Goal: Complete application form: Complete application form

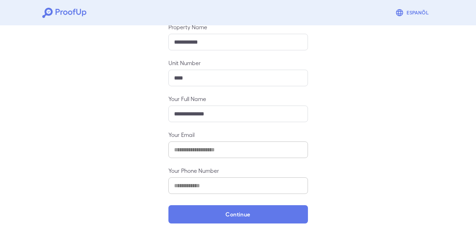
scroll to position [92, 0]
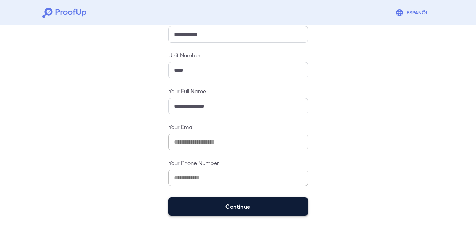
click at [244, 207] on button "Continue" at bounding box center [237, 207] width 139 height 18
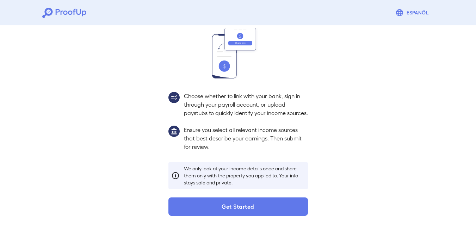
scroll to position [82, 0]
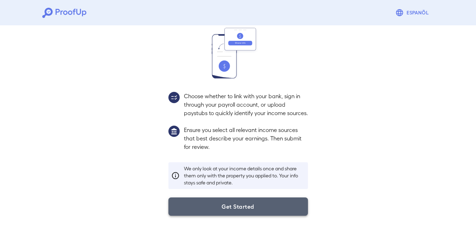
click at [282, 204] on button "Get Started" at bounding box center [237, 207] width 139 height 18
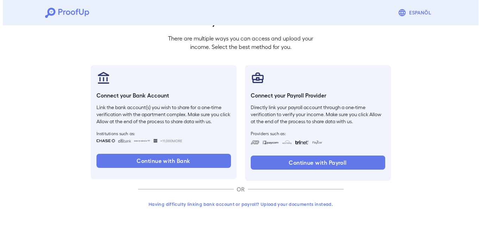
scroll to position [42, 0]
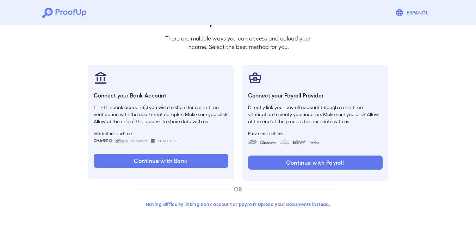
click at [268, 205] on button "Having difficulty linking bank account or payroll? Upload your documents instea…" at bounding box center [238, 204] width 206 height 13
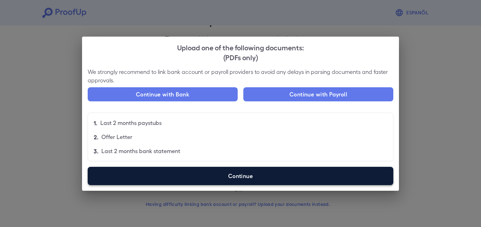
click at [225, 176] on label "Continue" at bounding box center [241, 176] width 306 height 18
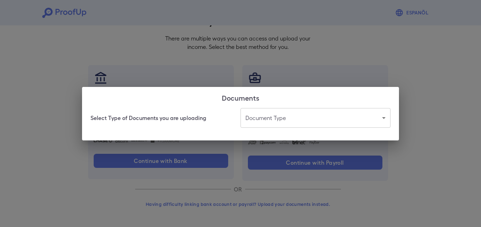
click at [273, 117] on body "Espanõl Go back How Would You Like to Verify Your Income? There are multiple wa…" at bounding box center [240, 92] width 481 height 269
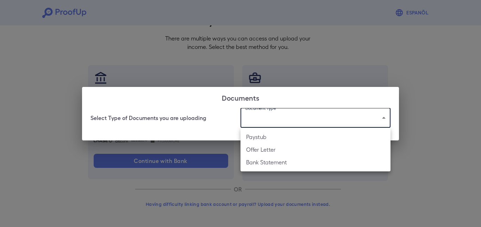
click at [263, 147] on li "Offer Letter" at bounding box center [315, 149] width 150 height 13
type input "**********"
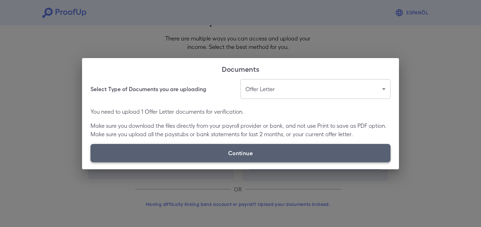
click at [269, 154] on label "Continue" at bounding box center [240, 153] width 300 height 18
click at [91, 162] on input "Continue" at bounding box center [90, 162] width 0 height 0
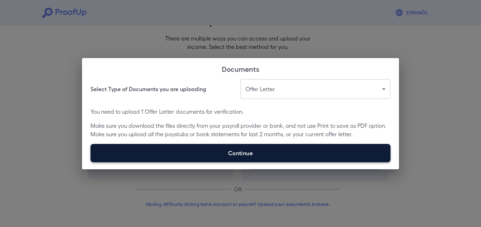
type input "**********"
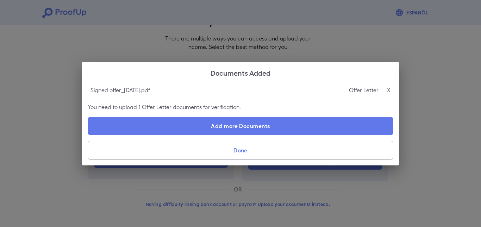
click at [172, 150] on button "Done" at bounding box center [241, 150] width 306 height 19
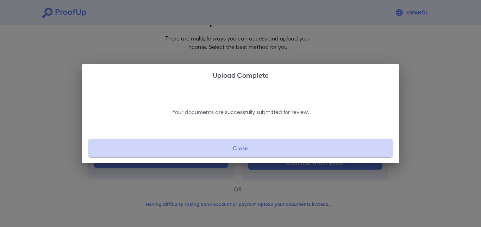
click at [172, 150] on button "Close" at bounding box center [241, 148] width 306 height 19
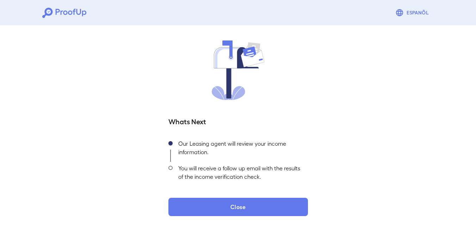
scroll to position [43, 0]
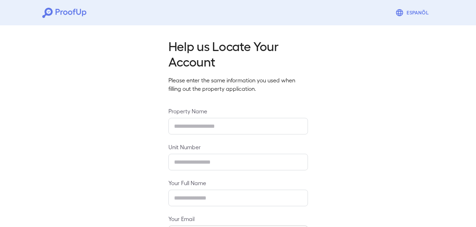
type input "**********"
type input "****"
type input "**********"
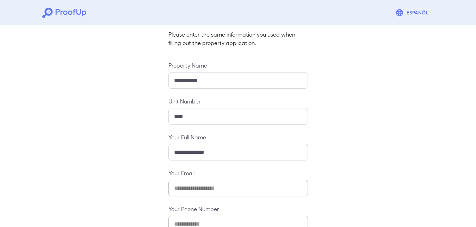
scroll to position [92, 0]
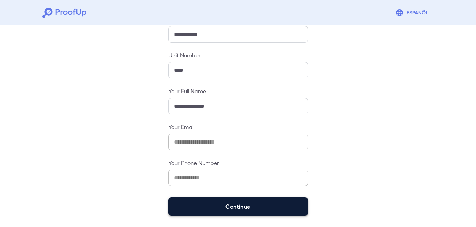
click at [245, 203] on button "Continue" at bounding box center [237, 207] width 139 height 18
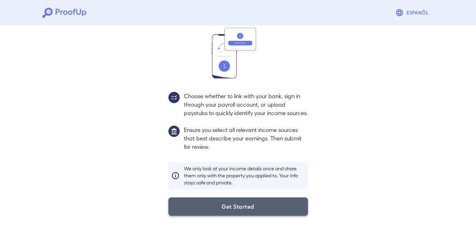
click at [243, 210] on button "Get Started" at bounding box center [237, 207] width 139 height 18
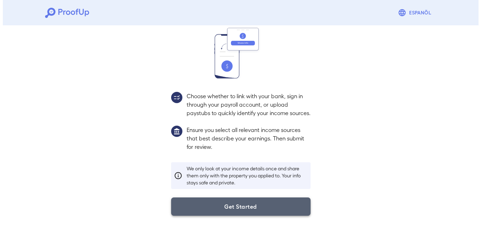
scroll to position [42, 0]
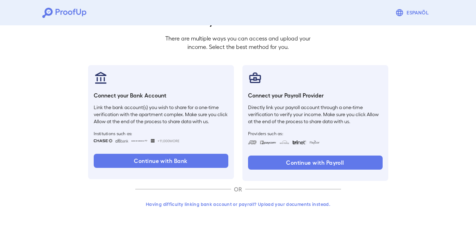
click at [244, 202] on button "Having difficulty linking bank account or payroll? Upload your documents instea…" at bounding box center [238, 204] width 206 height 13
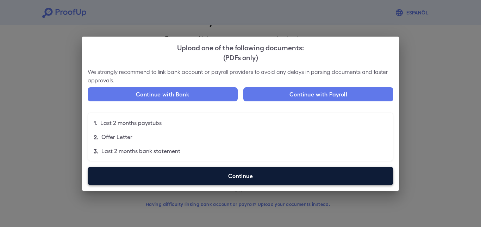
click at [245, 177] on label "Continue" at bounding box center [241, 176] width 306 height 18
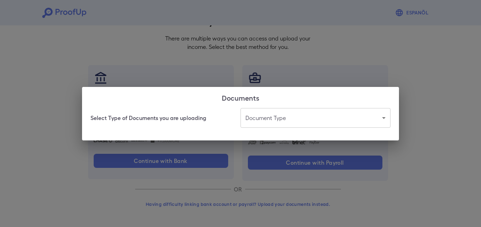
click at [264, 121] on body "Espanõl Go back How Would You Like to Verify Your Income? There are multiple wa…" at bounding box center [240, 92] width 481 height 269
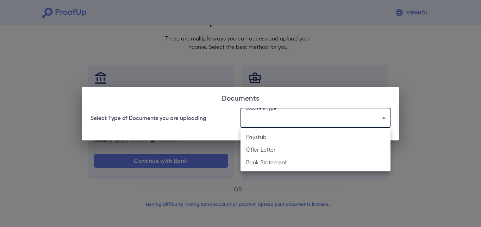
click at [265, 137] on li "Paystub" at bounding box center [315, 137] width 150 height 13
type input "*******"
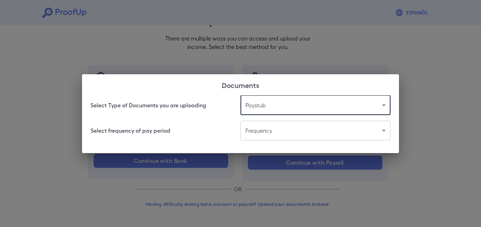
click at [267, 134] on body "Espanõl Go back How Would You Like to Verify Your Income? There are multiple wa…" at bounding box center [240, 92] width 481 height 269
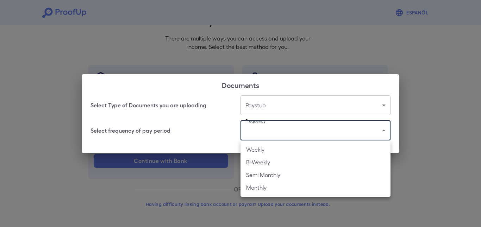
click at [266, 161] on li "Bi-Weekly" at bounding box center [315, 162] width 150 height 13
type input "*********"
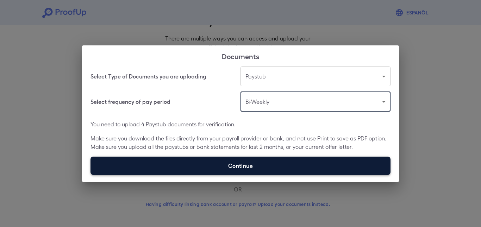
click at [164, 164] on label "Continue" at bounding box center [240, 166] width 300 height 18
click at [91, 175] on input "Continue" at bounding box center [90, 175] width 0 height 0
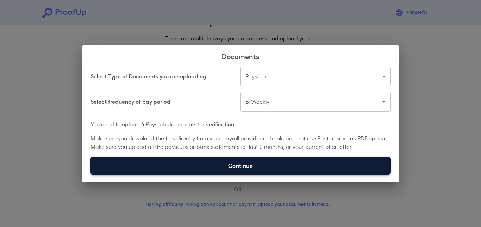
type input "**********"
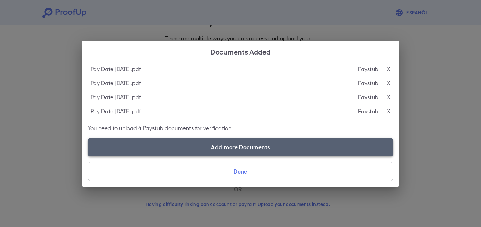
click at [182, 146] on label "Add more Documents" at bounding box center [241, 147] width 306 height 18
click at [88, 156] on input "Add more Documents" at bounding box center [88, 156] width 0 height 0
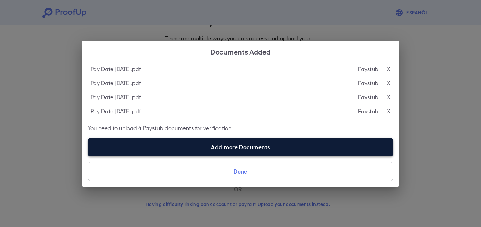
type input "**********"
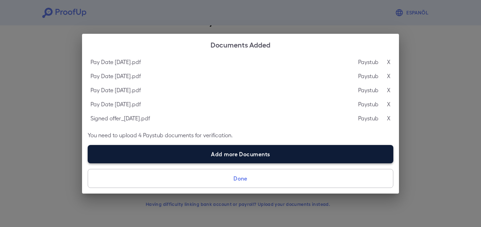
click at [185, 156] on label "Add more Documents" at bounding box center [241, 154] width 306 height 18
click at [88, 163] on input "Add more Documents" at bounding box center [88, 163] width 0 height 0
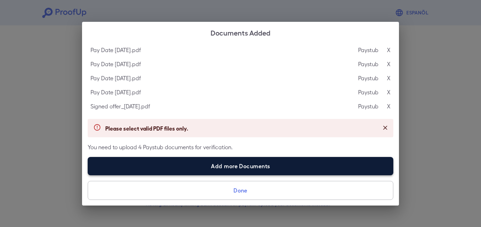
click at [197, 167] on label "Add more Documents" at bounding box center [241, 166] width 306 height 18
click at [88, 175] on input "Add more Documents" at bounding box center [88, 175] width 0 height 0
type input "**********"
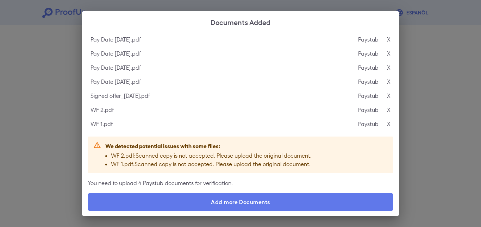
scroll to position [26, 0]
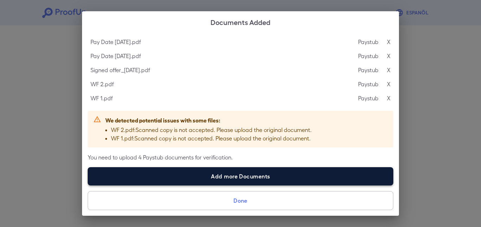
click at [218, 181] on label "Add more Documents" at bounding box center [241, 176] width 306 height 18
click at [88, 185] on input "Add more Documents" at bounding box center [88, 185] width 0 height 0
click at [186, 174] on label "Add more Documents" at bounding box center [241, 176] width 306 height 18
click at [88, 185] on input "Add more Documents" at bounding box center [88, 185] width 0 height 0
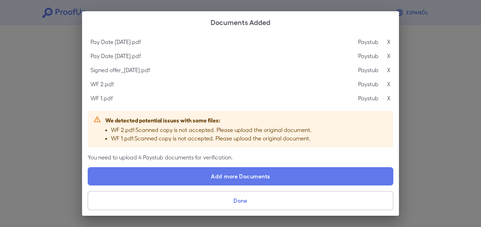
click at [235, 200] on button "Done" at bounding box center [241, 200] width 306 height 19
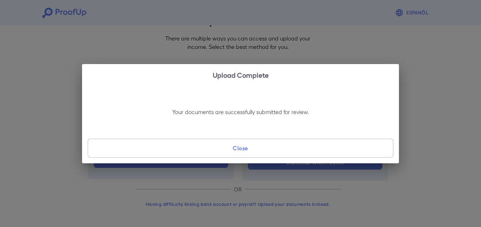
scroll to position [0, 0]
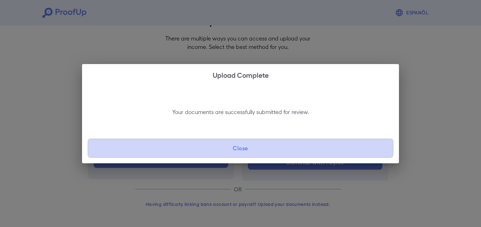
click at [304, 149] on button "Close" at bounding box center [241, 148] width 306 height 19
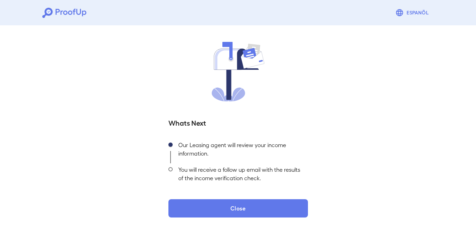
scroll to position [43, 0]
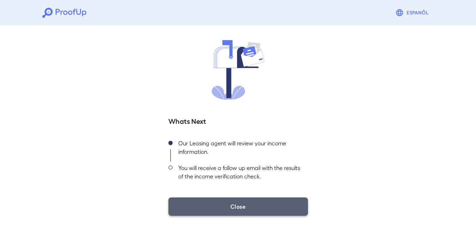
click at [282, 207] on button "Close" at bounding box center [237, 207] width 139 height 18
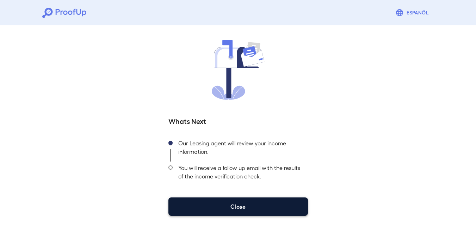
click at [279, 206] on button "Close" at bounding box center [237, 207] width 139 height 18
click at [197, 206] on button "Close" at bounding box center [237, 207] width 139 height 18
